Goal: Information Seeking & Learning: Learn about a topic

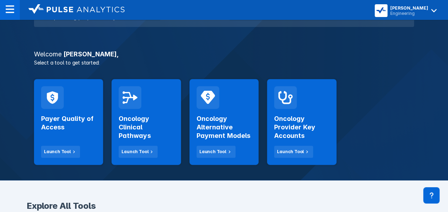
scroll to position [107, 0]
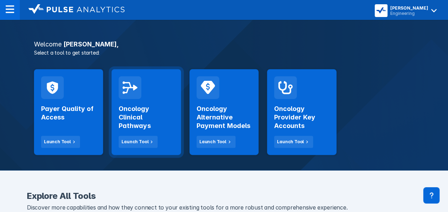
click at [130, 148] on div "Oncology Clinical Pathways Launch Tool" at bounding box center [146, 112] width 69 height 86
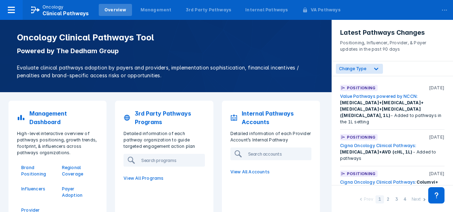
click at [147, 116] on p "3rd Party Pathways Programs" at bounding box center [170, 117] width 70 height 17
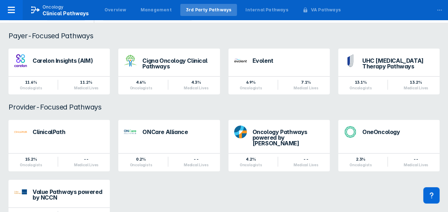
scroll to position [75, 0]
click at [10, 12] on icon at bounding box center [11, 10] width 7 height 6
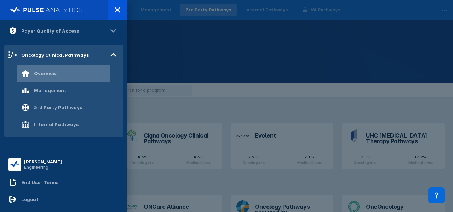
scroll to position [89, 0]
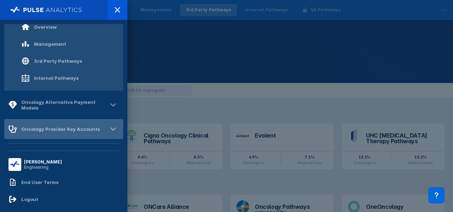
click at [90, 126] on div "Oncology Provider Key Accounts" at bounding box center [60, 129] width 79 height 6
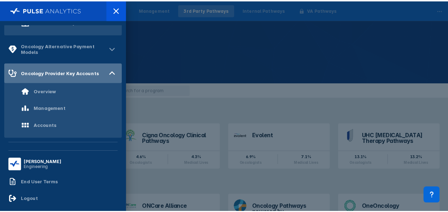
scroll to position [145, 0]
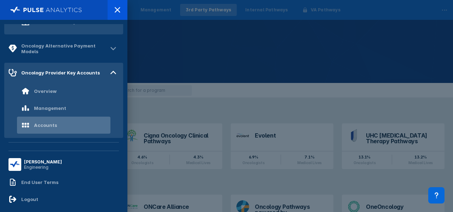
click at [79, 124] on div "Accounts" at bounding box center [63, 124] width 93 height 17
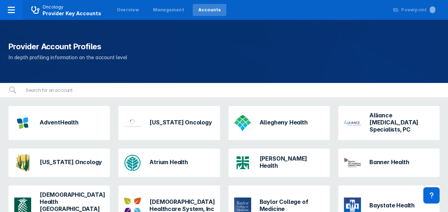
click at [79, 124] on div "AdventHealth" at bounding box center [46, 123] width 70 height 23
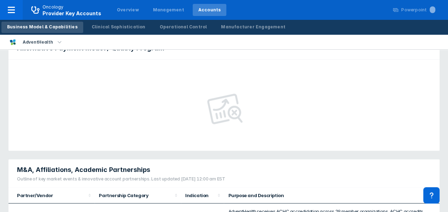
scroll to position [351, 0]
click at [124, 26] on div "Clinical Sophistication" at bounding box center [119, 27] width 54 height 6
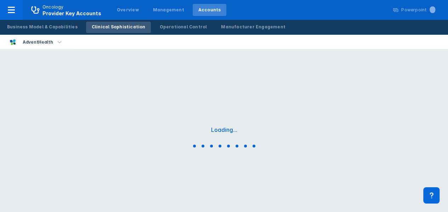
click at [124, 26] on div "Clinical Sophistication" at bounding box center [119, 27] width 54 height 6
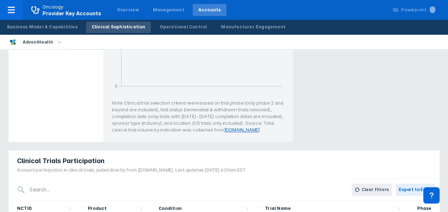
scroll to position [309, 0]
click at [169, 26] on div "Operational Control" at bounding box center [182, 27] width 47 height 6
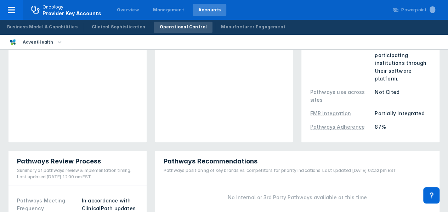
scroll to position [215, 0]
click at [247, 29] on div "Manufacturer Engagement" at bounding box center [253, 27] width 64 height 6
